Goal: Task Accomplishment & Management: Use online tool/utility

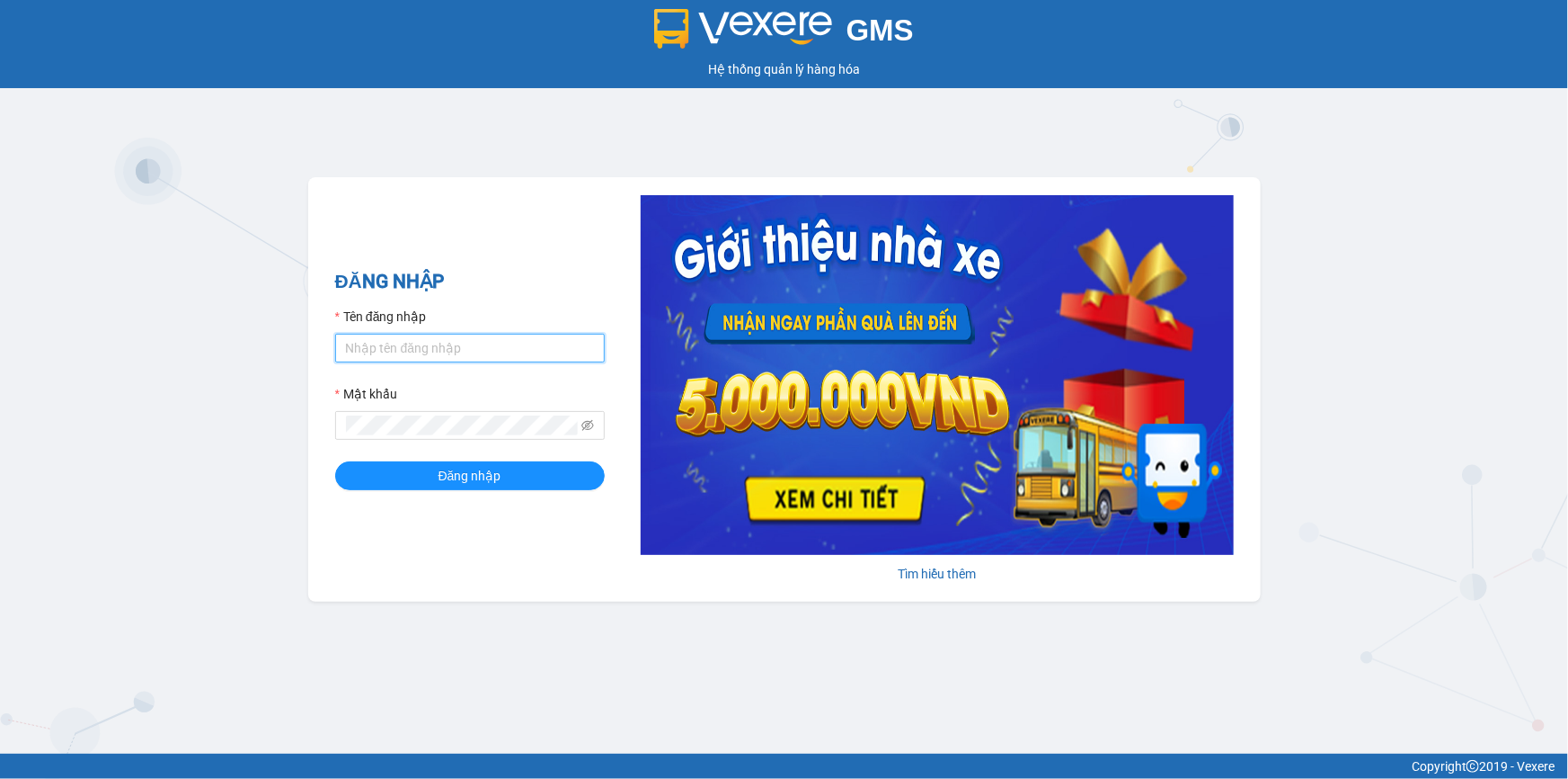
click at [461, 357] on input "Tên đăng nhập" at bounding box center [470, 347] width 270 height 28
type input "kieuoanh.tankimchi"
click at [335, 461] on button "Đăng nhập" at bounding box center [470, 475] width 270 height 28
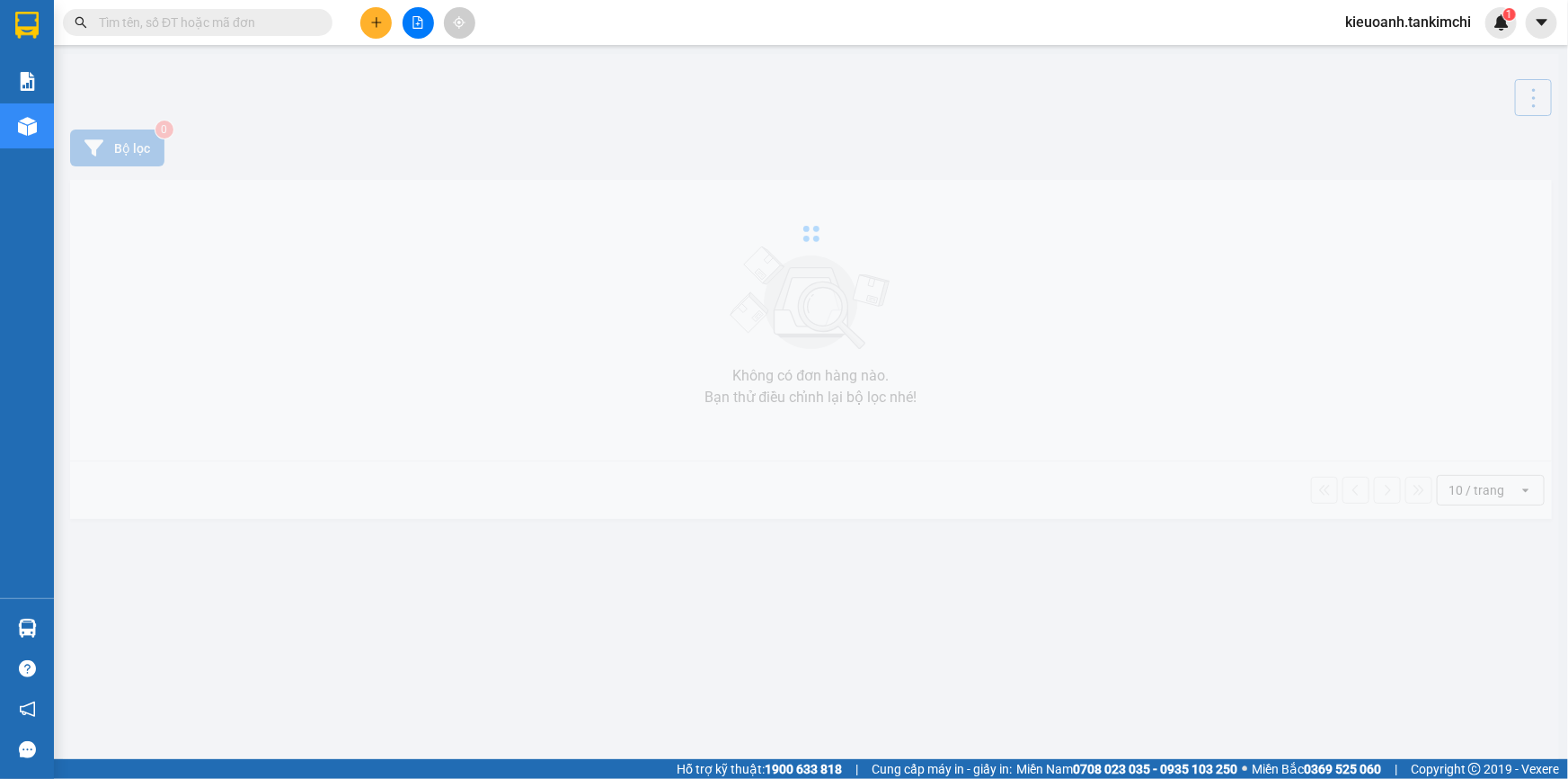
click at [206, 26] on input "text" at bounding box center [204, 22] width 212 height 20
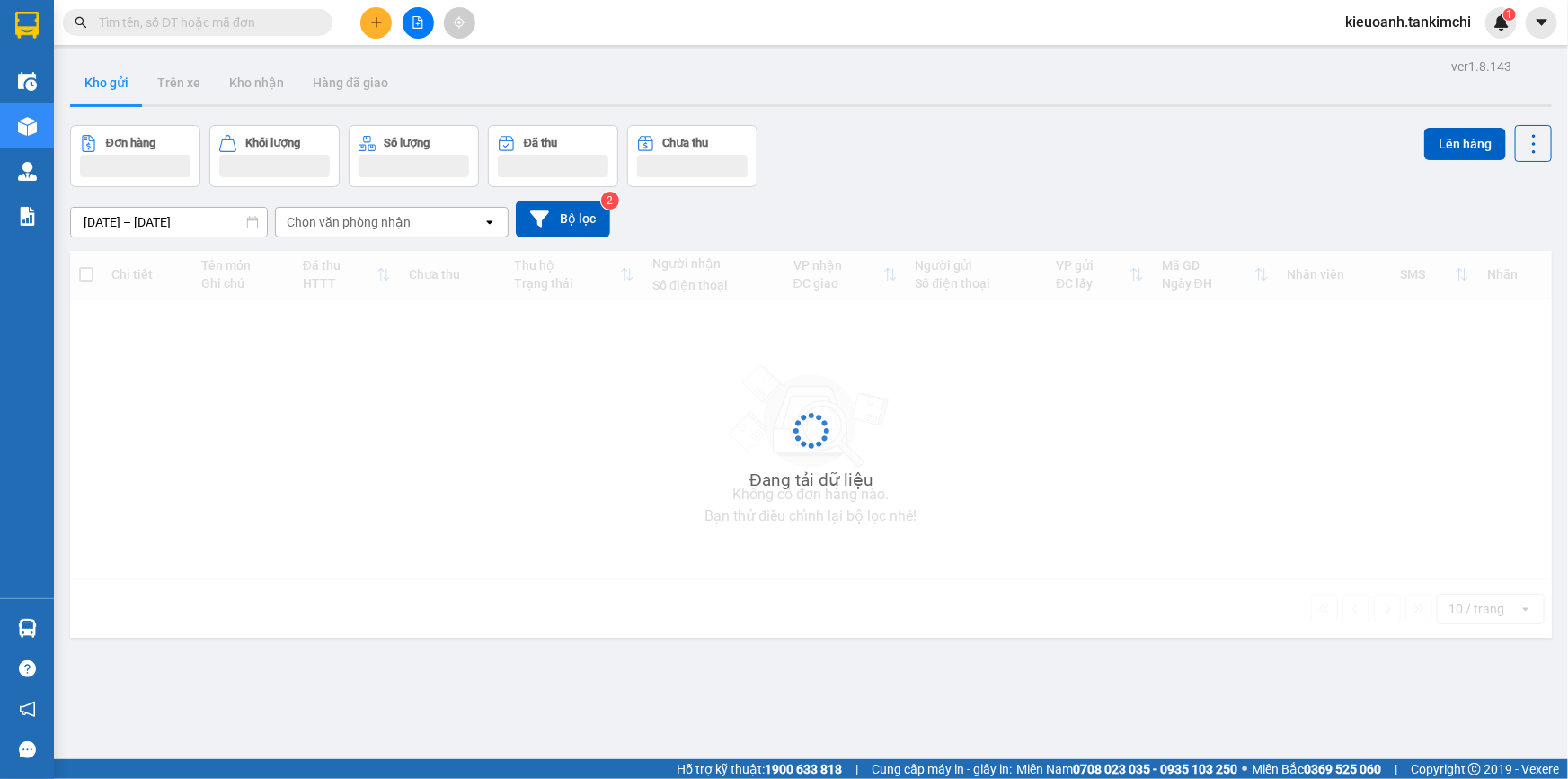
click at [206, 26] on input "text" at bounding box center [204, 22] width 212 height 20
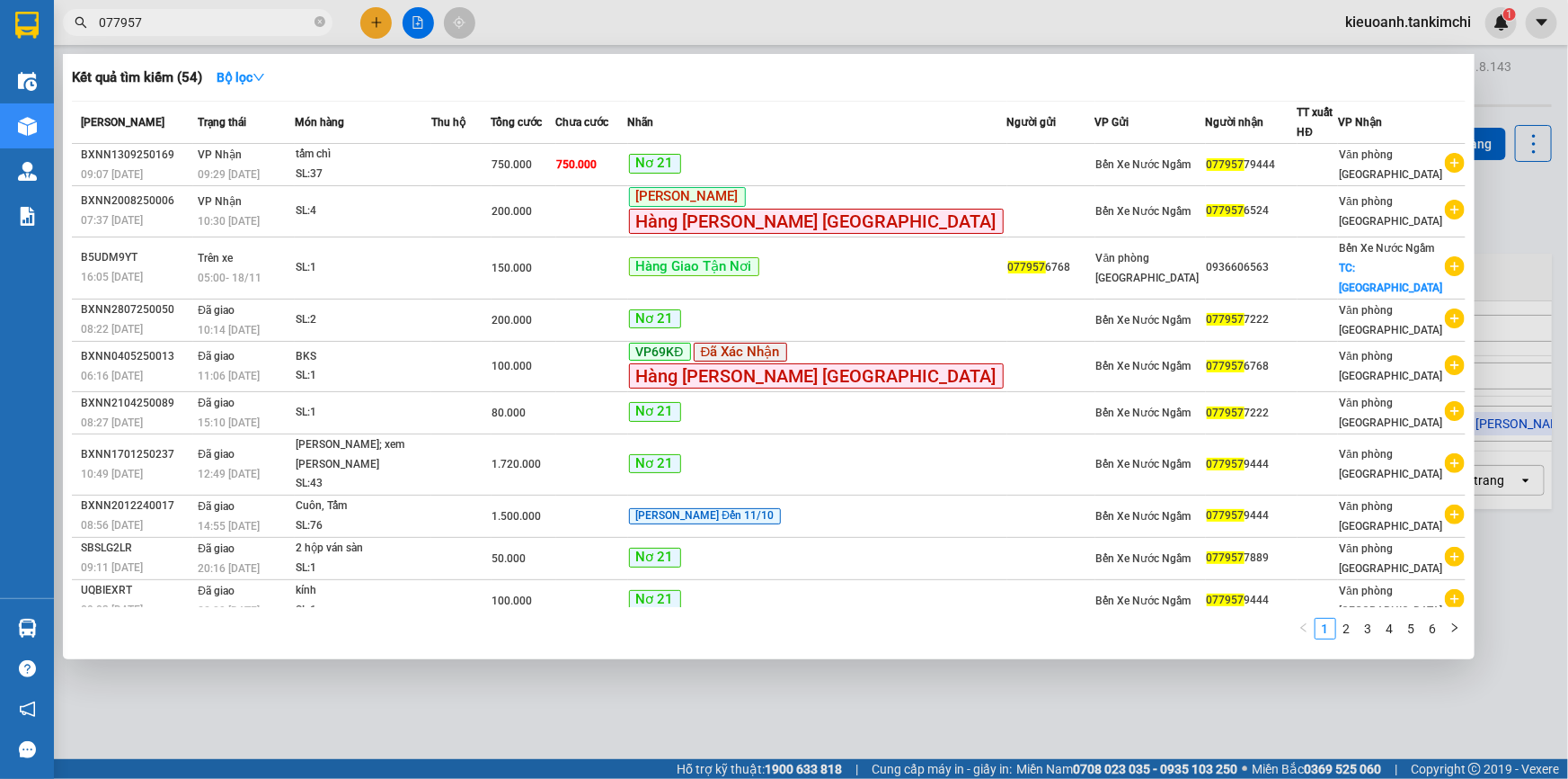
type input "077957"
